Goal: Obtain resource: Download file/media

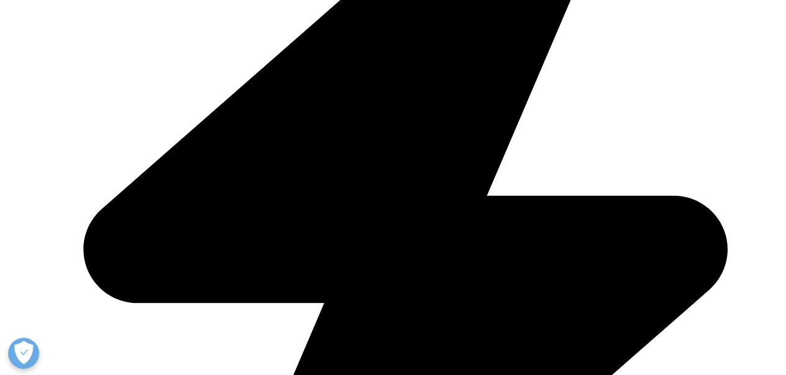
scroll to position [224, 733]
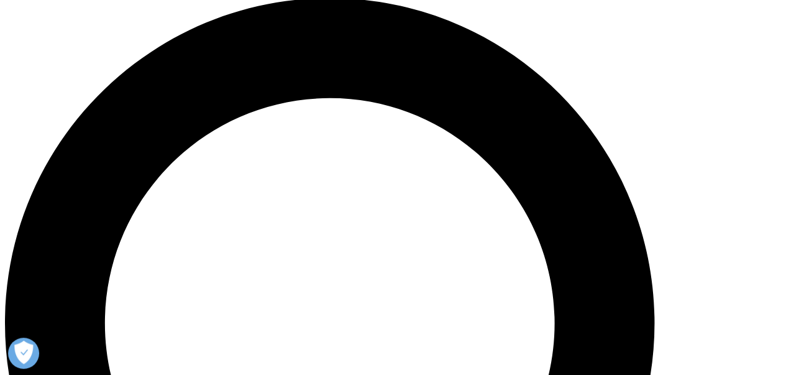
scroll to position [684, 0]
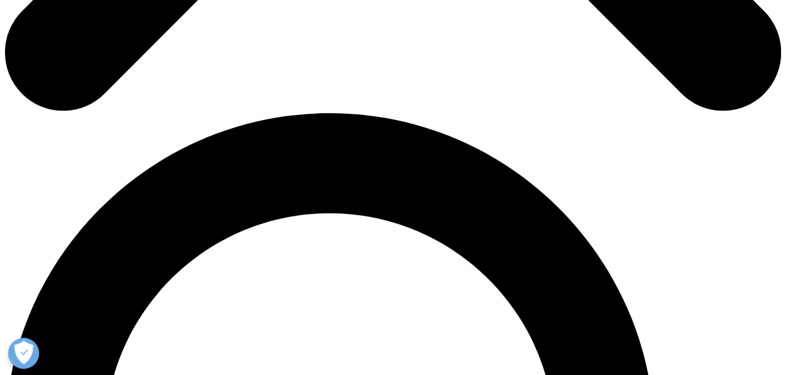
type input "Oluwatosin"
type input "Adeyemo"
type input "dr.tosinadeyemo@gmail.com"
select select "Nigeria"
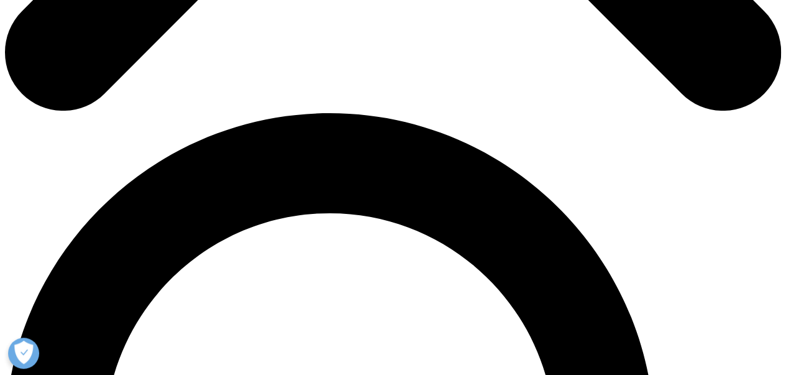
type input "Senion consultant"
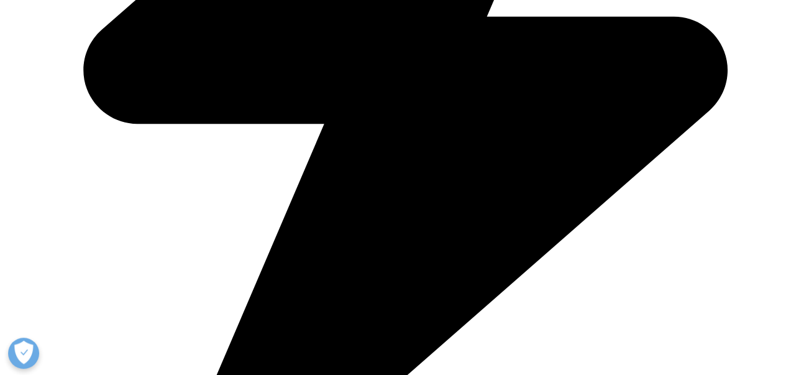
type input "Global Development Alliance Ltd"
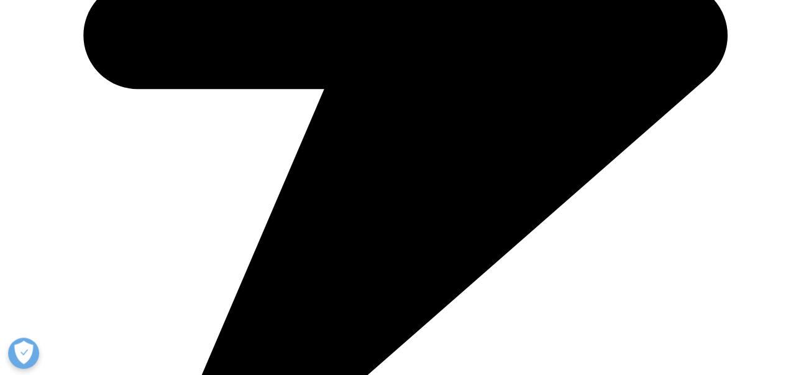
scroll to position [746, 0]
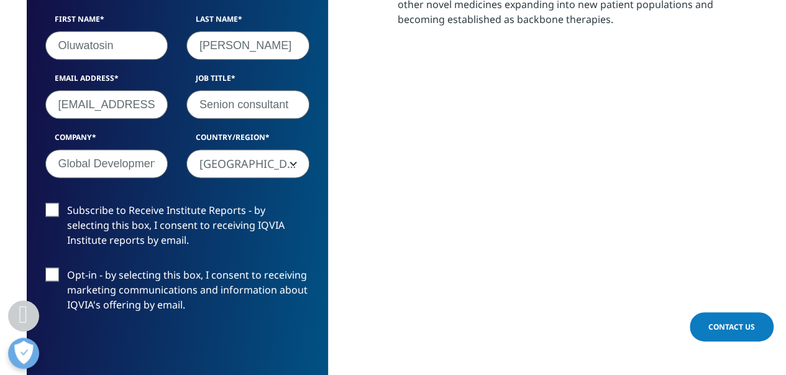
click at [200, 289] on label "Opt-in - by selecting this box, I consent to receiving marketing communications…" at bounding box center [177, 293] width 264 height 52
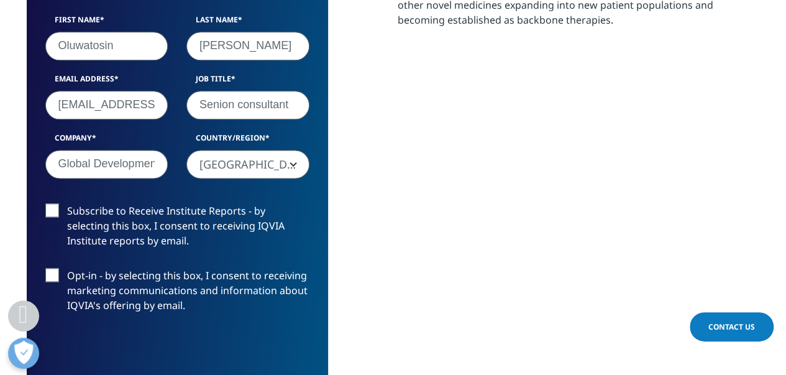
click at [67, 268] on input "Opt-in - by selecting this box, I consent to receiving marketing communications…" at bounding box center [67, 268] width 0 height 0
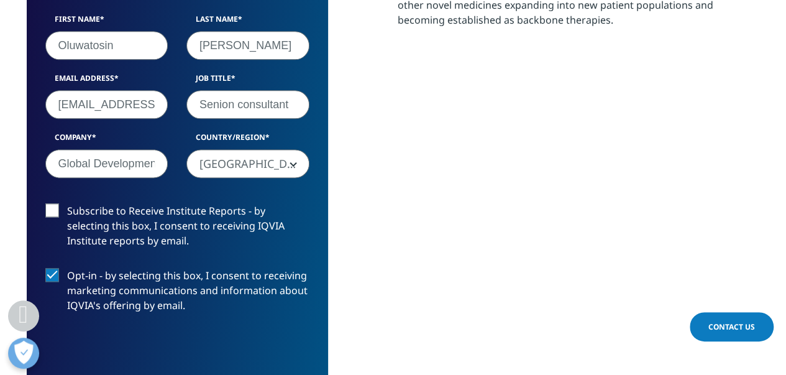
click at [122, 217] on label "Subscribe to Receive Institute Reports - by selecting this box, I consent to re…" at bounding box center [177, 229] width 264 height 52
click at [67, 203] on input "Subscribe to Receive Institute Reports - by selecting this box, I consent to re…" at bounding box center [67, 203] width 0 height 0
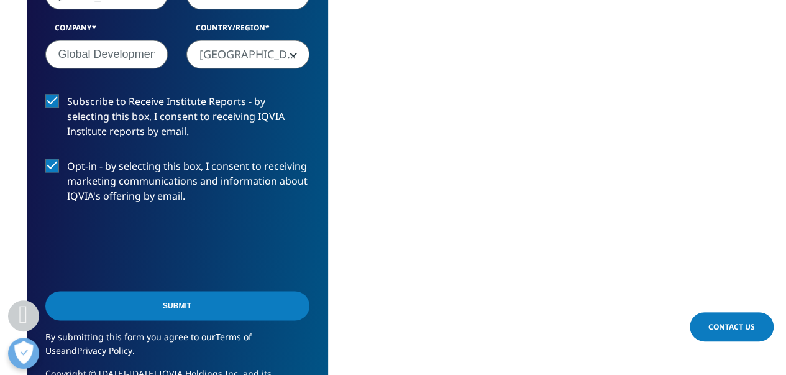
scroll to position [870, 0]
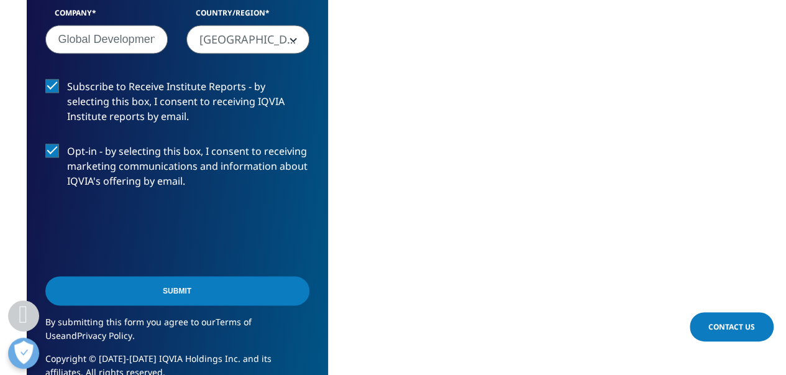
click at [151, 166] on label "Opt-in - by selecting this box, I consent to receiving marketing communications…" at bounding box center [177, 170] width 264 height 52
click at [67, 144] on input "Opt-in - by selecting this box, I consent to receiving marketing communications…" at bounding box center [67, 144] width 0 height 0
click at [135, 294] on input "Submit" at bounding box center [177, 290] width 264 height 29
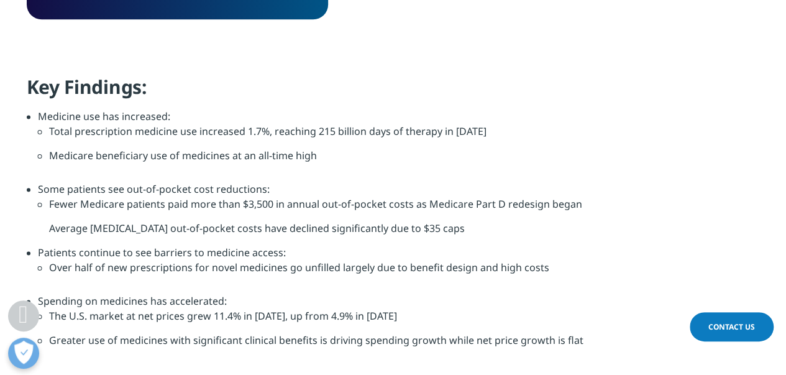
scroll to position [608, 0]
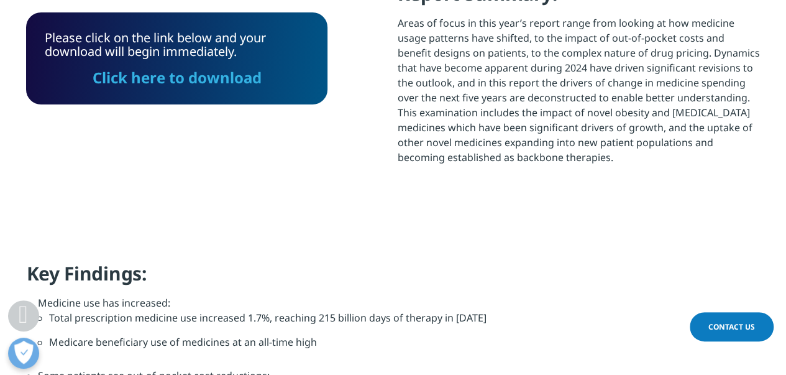
click at [183, 82] on link "Click here to download" at bounding box center [177, 77] width 169 height 21
